Goal: Transaction & Acquisition: Book appointment/travel/reservation

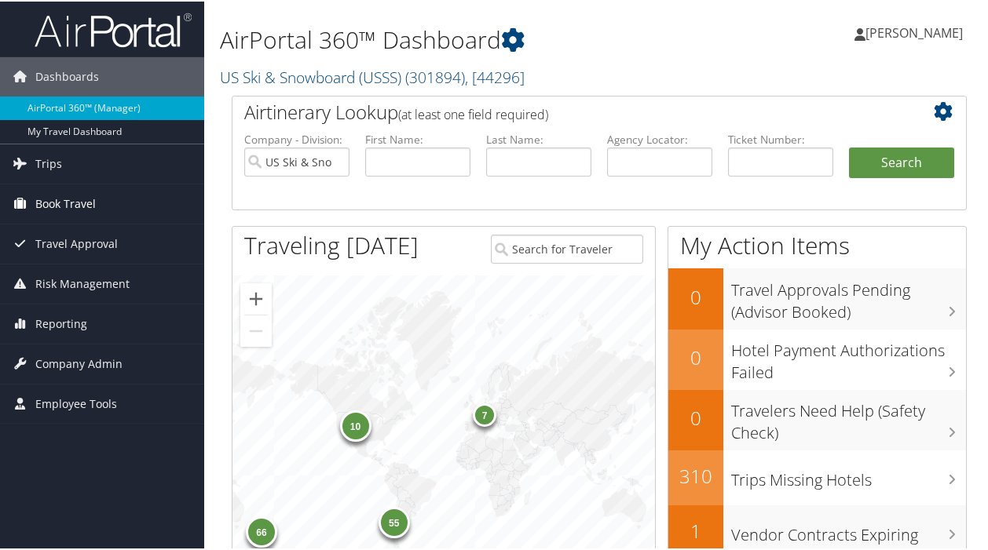
click at [55, 202] on span "Book Travel" at bounding box center [65, 202] width 60 height 39
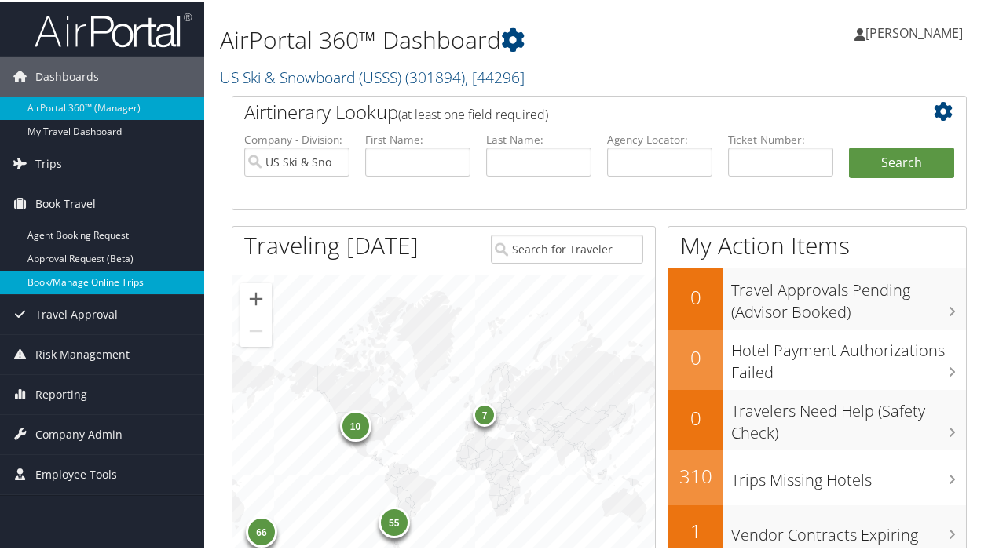
click at [75, 280] on link "Book/Manage Online Trips" at bounding box center [102, 281] width 204 height 24
